Goal: Check status

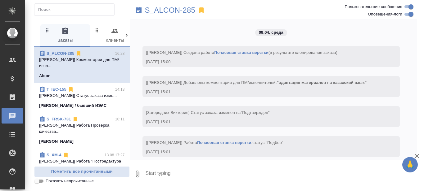
scroll to position [13562, 0]
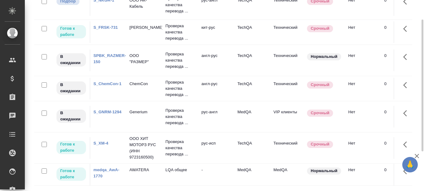
scroll to position [17, 0]
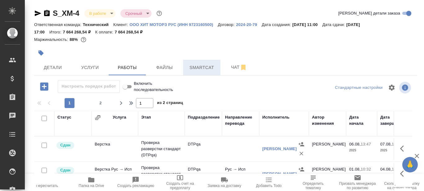
click at [204, 68] on span "Smartcat" at bounding box center [202, 68] width 30 height 8
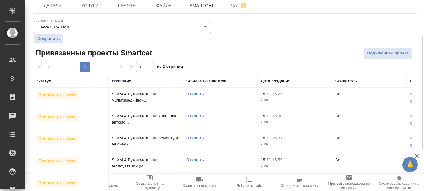
scroll to position [133, 0]
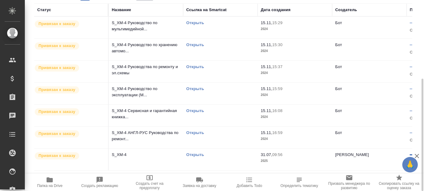
click at [193, 155] on link "Открыть" at bounding box center [195, 155] width 18 height 5
click at [194, 155] on link "Открыть" at bounding box center [195, 155] width 18 height 5
click at [197, 156] on link "Открыть" at bounding box center [195, 155] width 18 height 5
